Goal: Transaction & Acquisition: Obtain resource

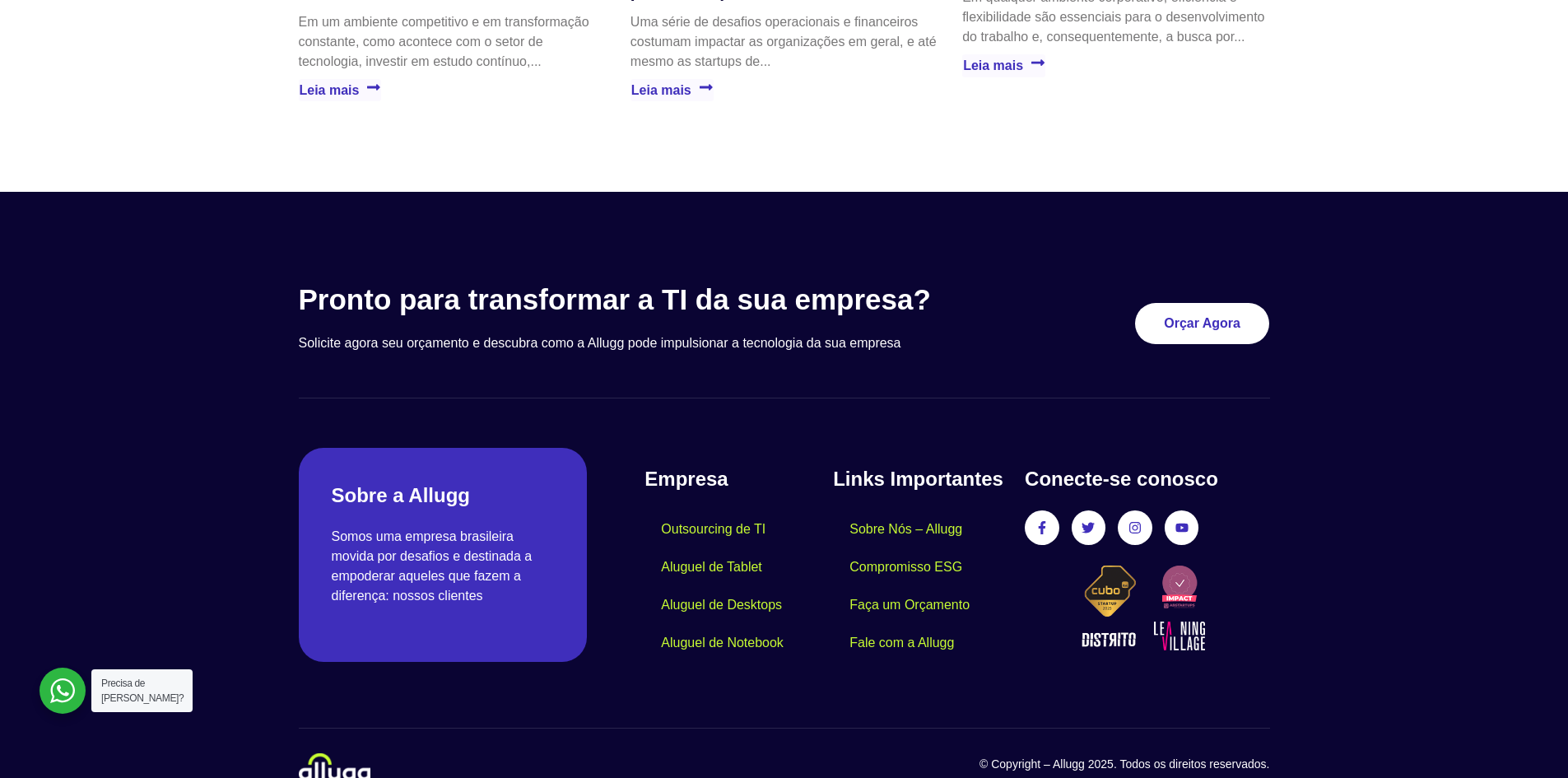
scroll to position [4718, 0]
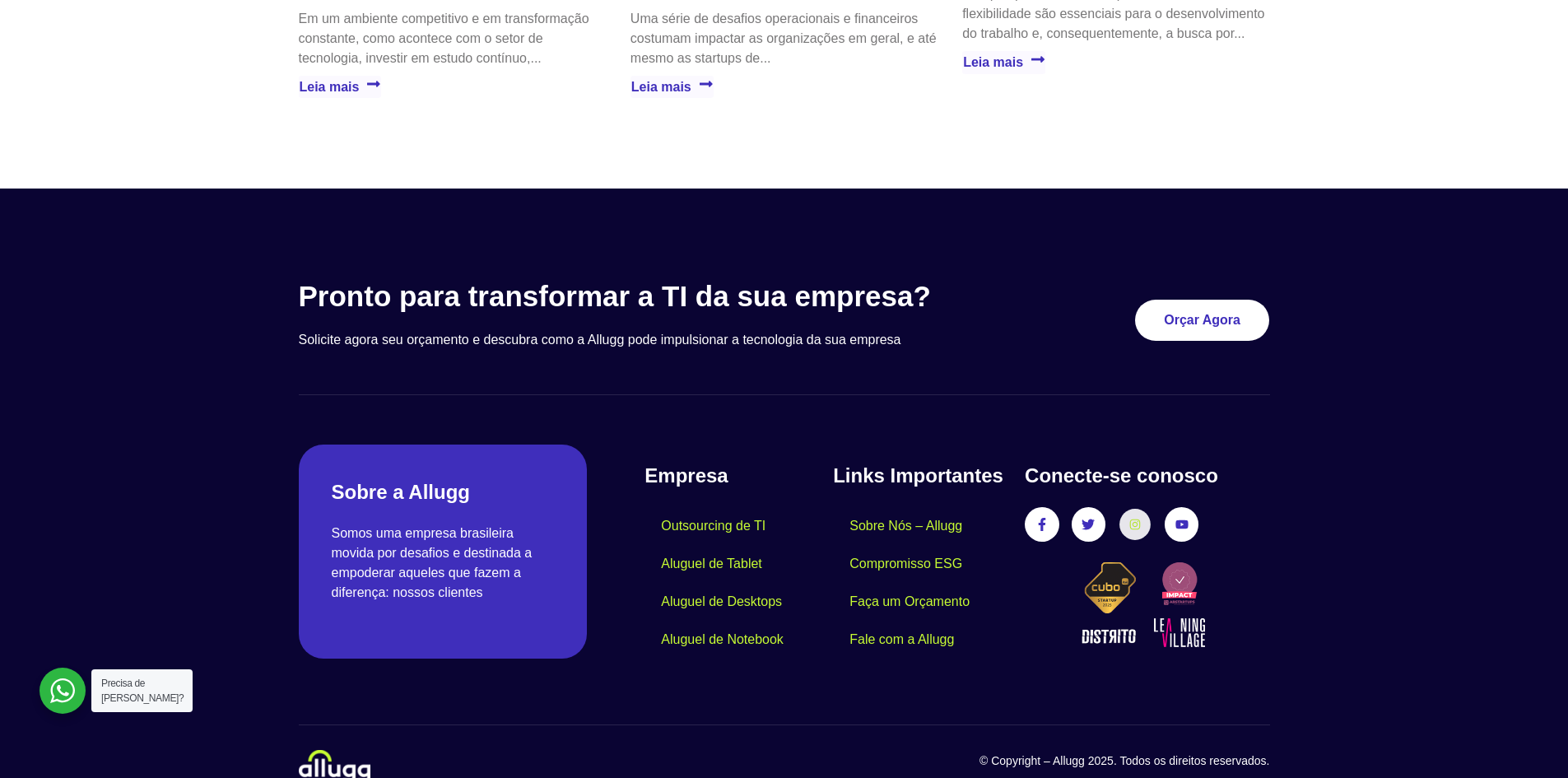
click at [1143, 509] on link "Instagram" at bounding box center [1134, 524] width 31 height 31
click at [1134, 518] on icon at bounding box center [1135, 524] width 12 height 12
click at [1098, 577] on img at bounding box center [1147, 603] width 162 height 92
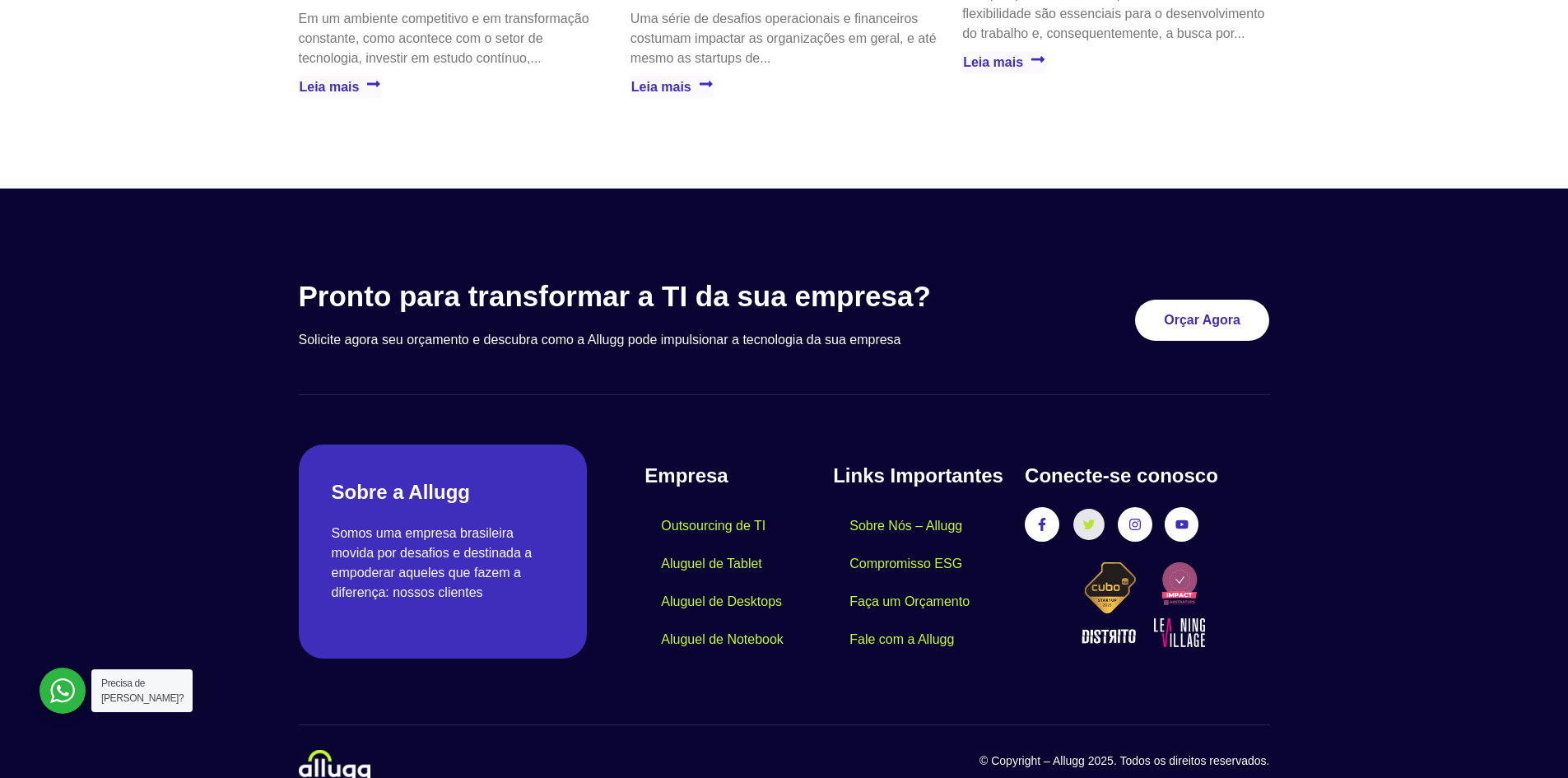
click at [1083, 518] on icon at bounding box center [1088, 524] width 12 height 12
click at [1030, 509] on link "Facebook-f" at bounding box center [1041, 524] width 31 height 31
click at [1149, 507] on span "Instagram" at bounding box center [1135, 524] width 34 height 34
click at [684, 583] on link "Aluguel de Desktops" at bounding box center [721, 602] width 154 height 37
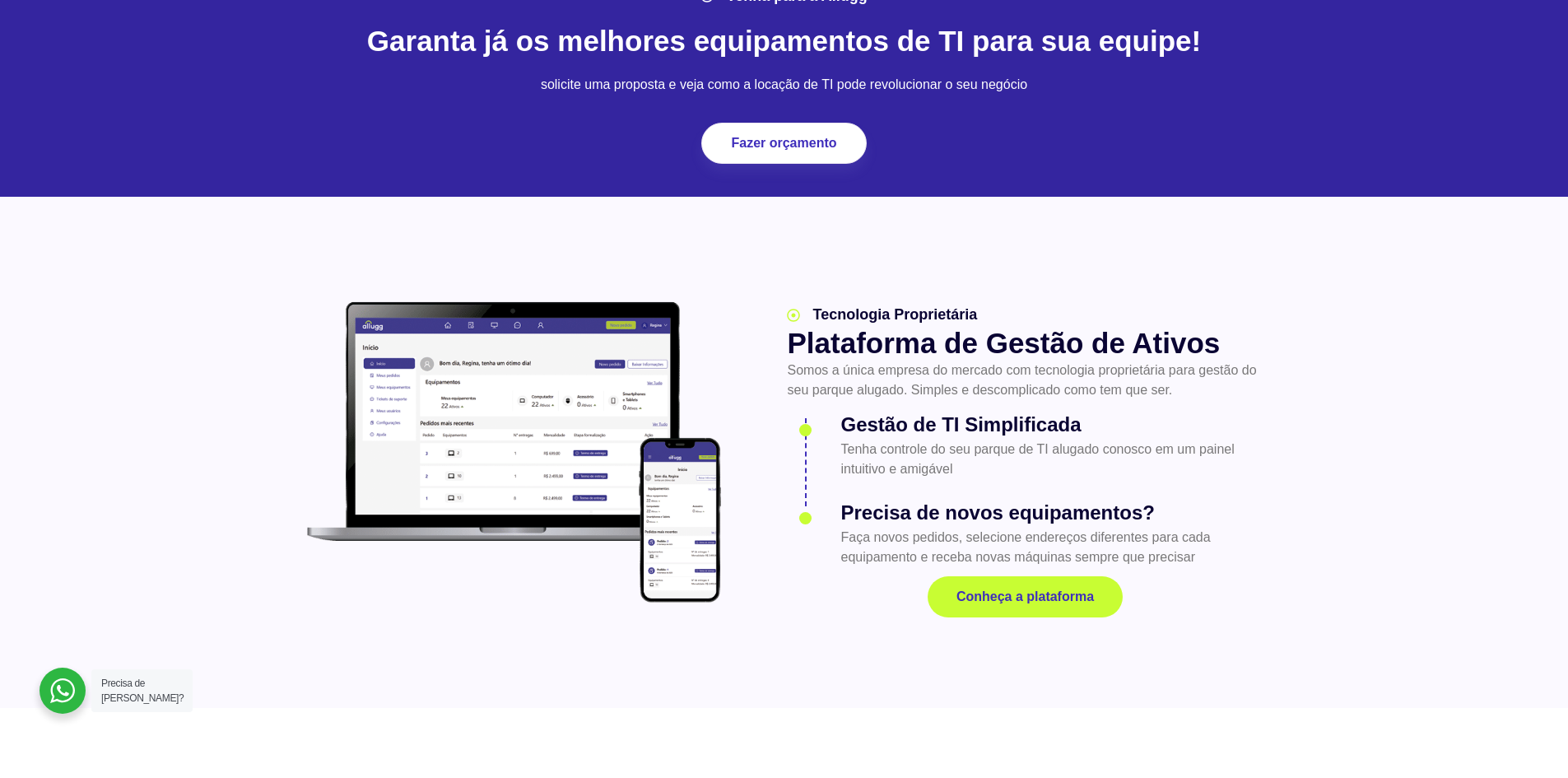
scroll to position [1728, 0]
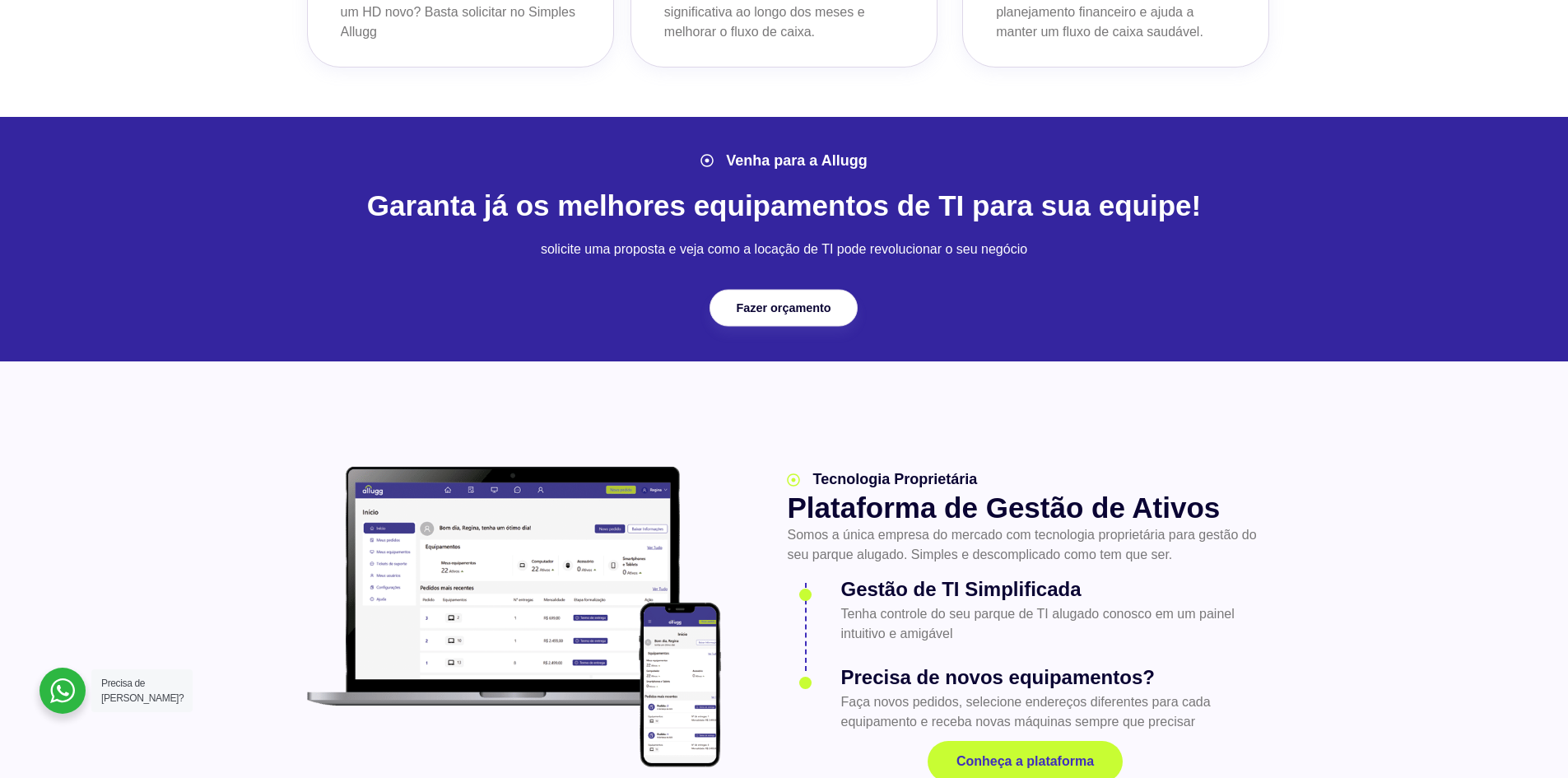
click at [768, 321] on link "Fazer orçamento" at bounding box center [783, 308] width 148 height 37
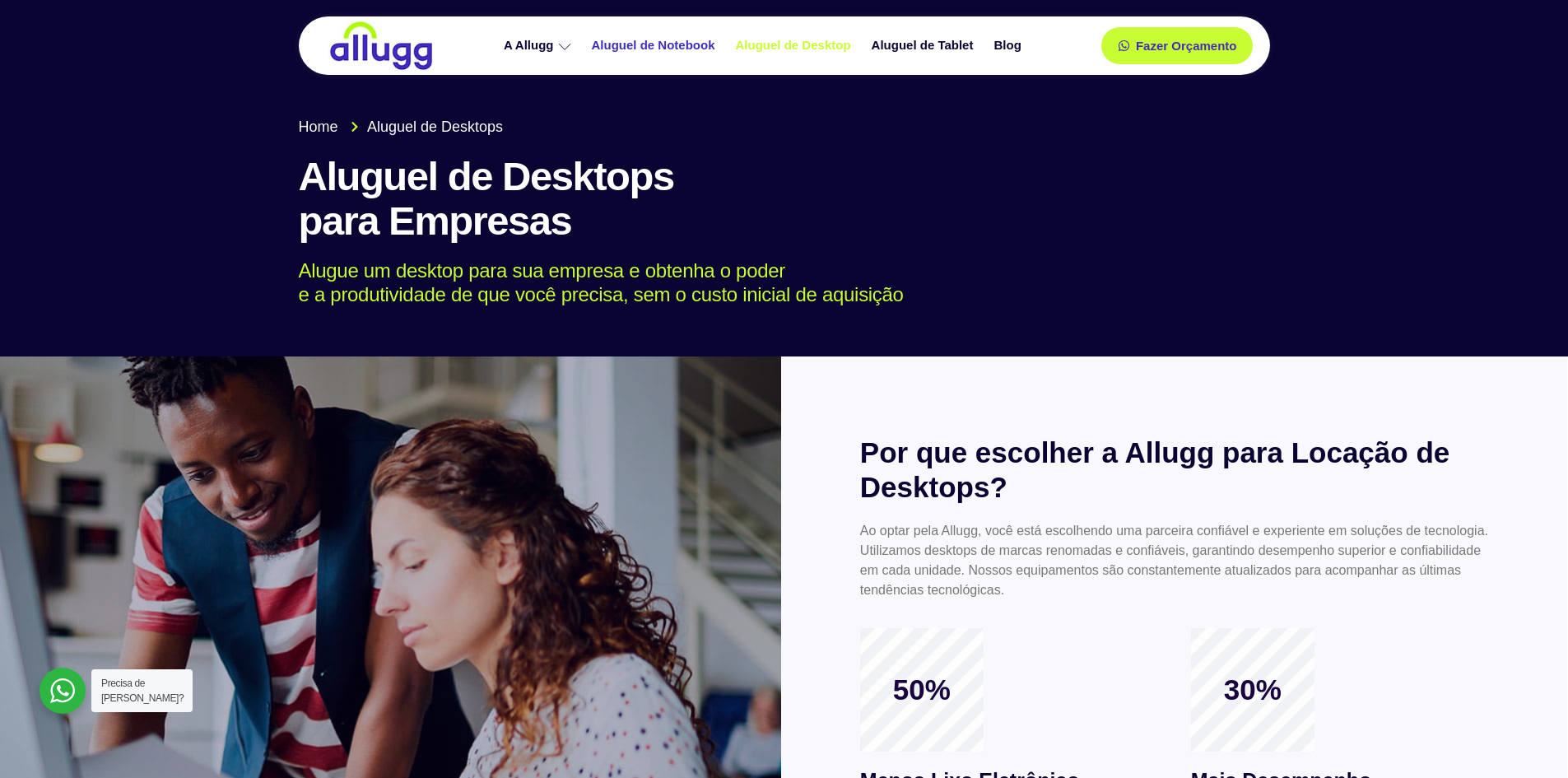
click at [667, 47] on link "Aluguel de Notebook" at bounding box center [655, 45] width 144 height 29
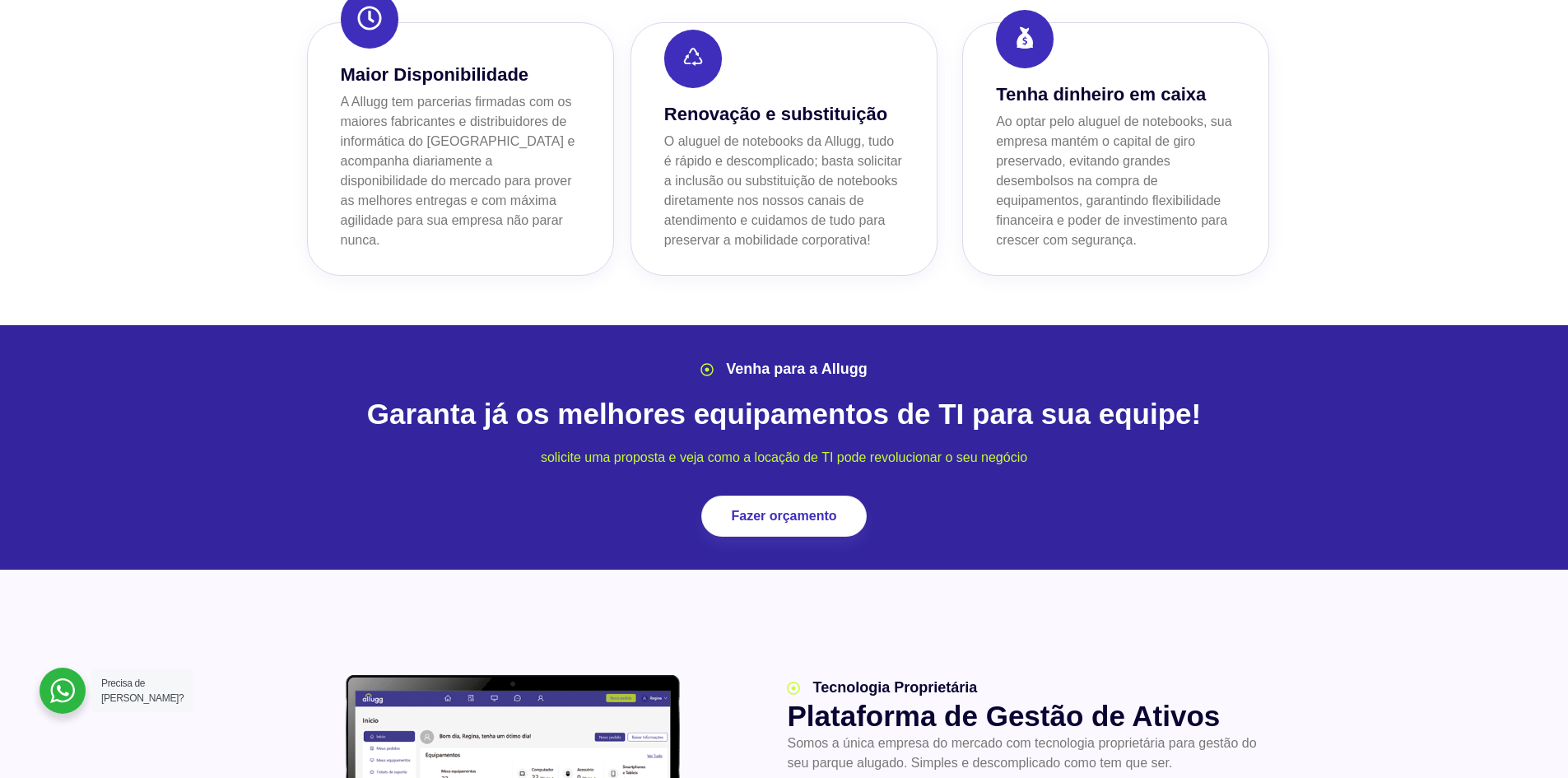
scroll to position [1646, 0]
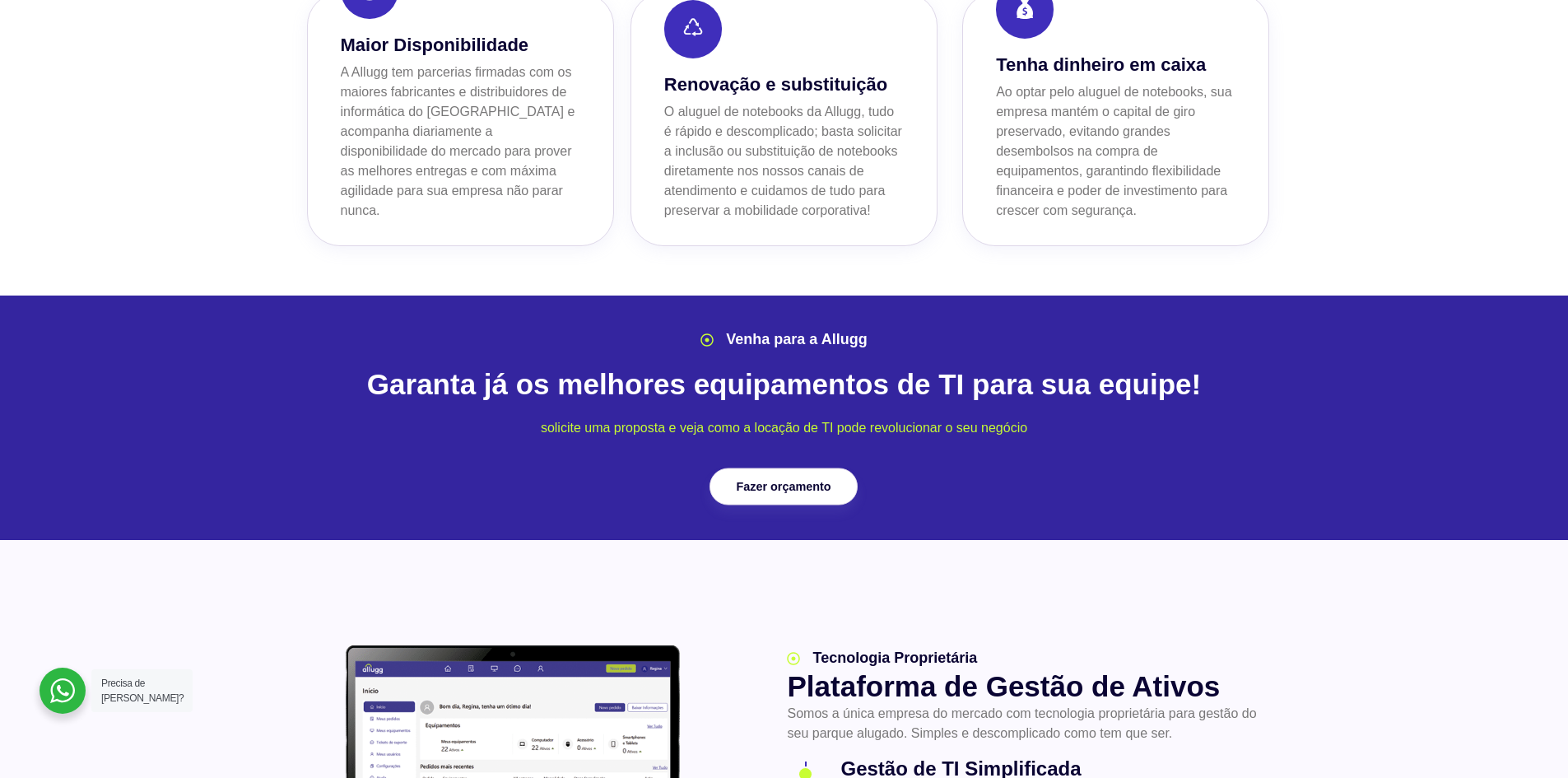
click at [773, 468] on link "Fazer orçamento" at bounding box center [783, 486] width 148 height 37
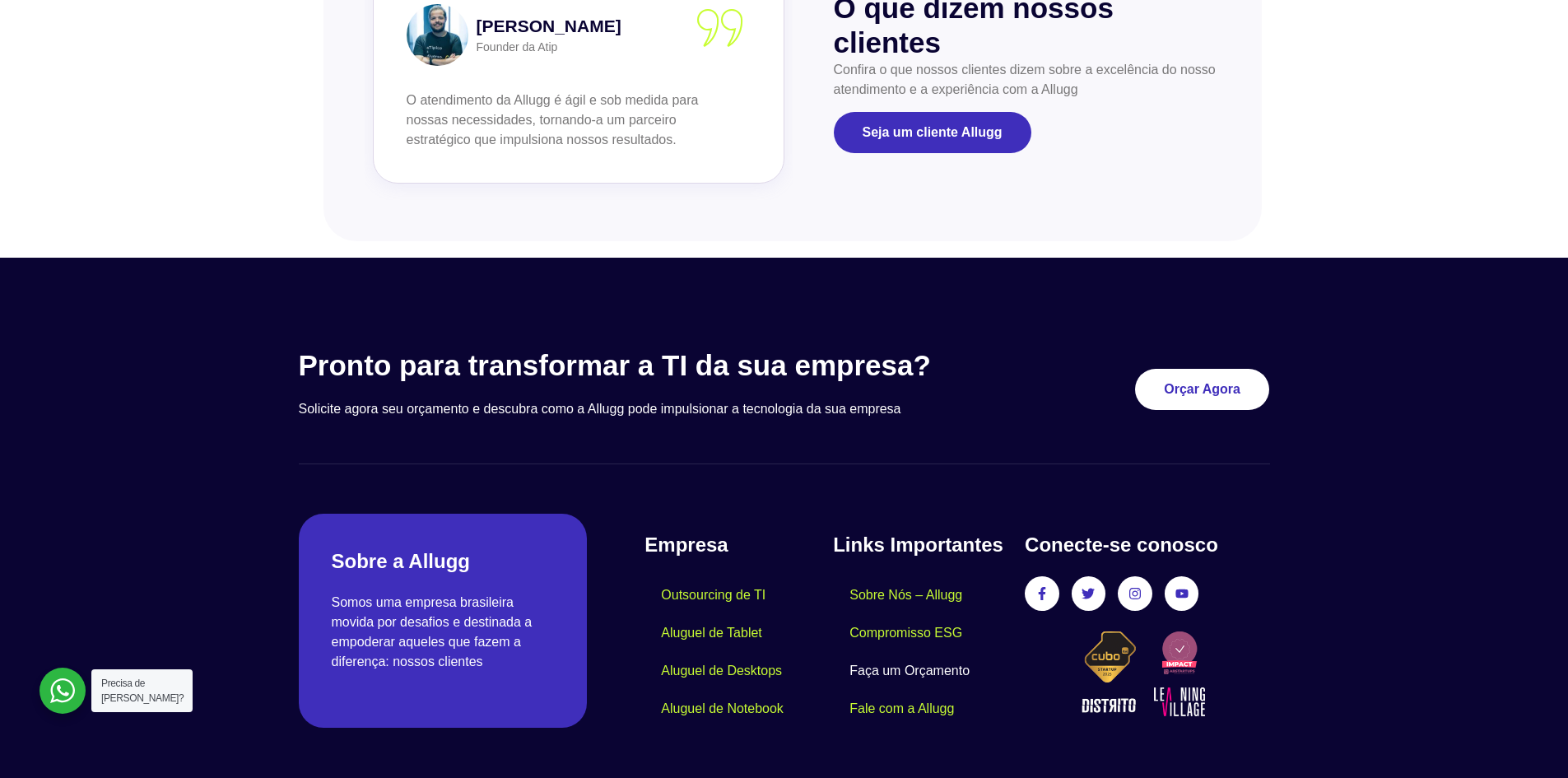
scroll to position [1930, 0]
